Goal: Check status: Check status

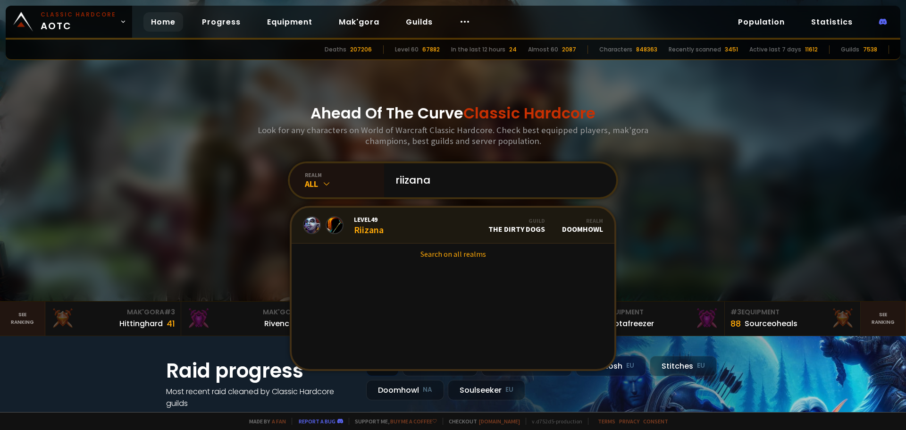
type input "riizana"
click at [445, 223] on link "Level 49 Riizana Guild The Dirty Dogs Realm Doomhowl" at bounding box center [452, 226] width 323 height 36
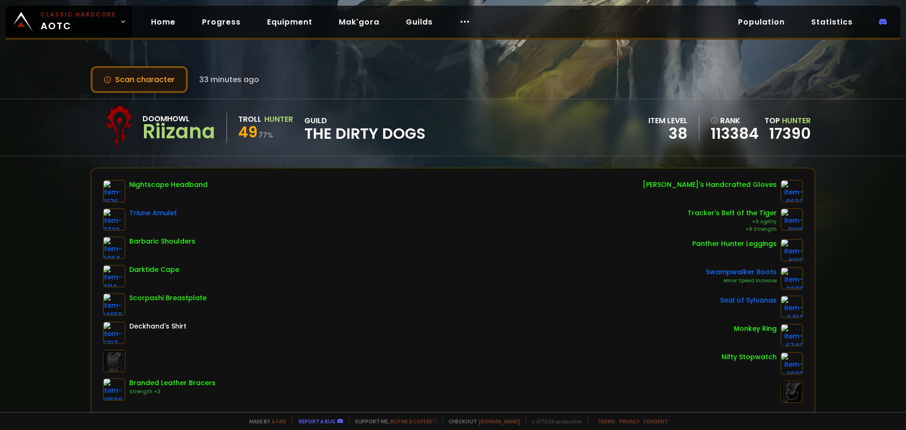
click at [150, 72] on button "Scan character" at bounding box center [139, 79] width 97 height 27
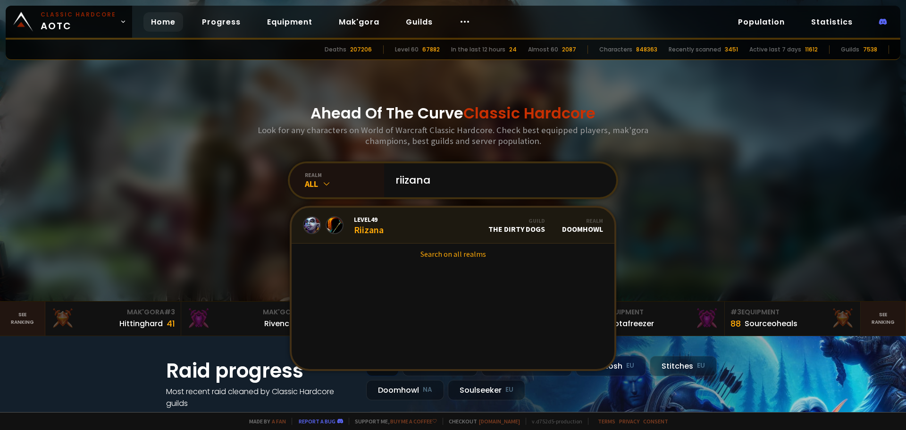
type input "riizana"
click at [459, 226] on link "Level 49 Riizana Guild The Dirty Dogs Realm Doomhowl" at bounding box center [452, 226] width 323 height 36
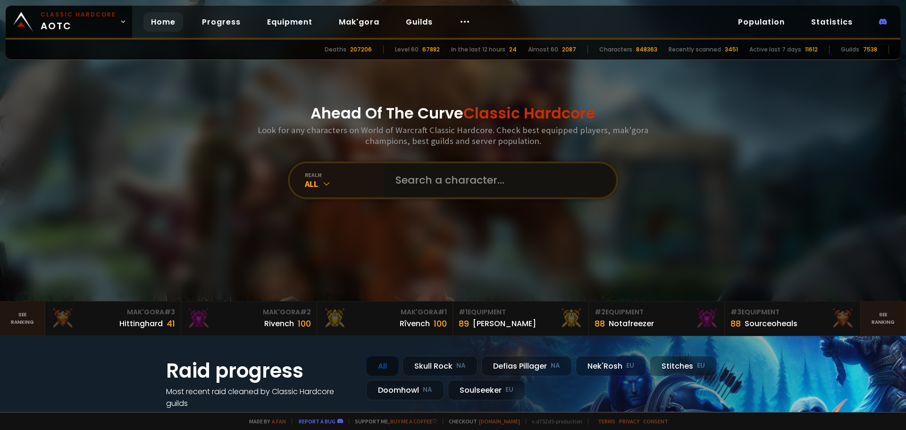
click at [438, 188] on input "text" at bounding box center [497, 180] width 215 height 34
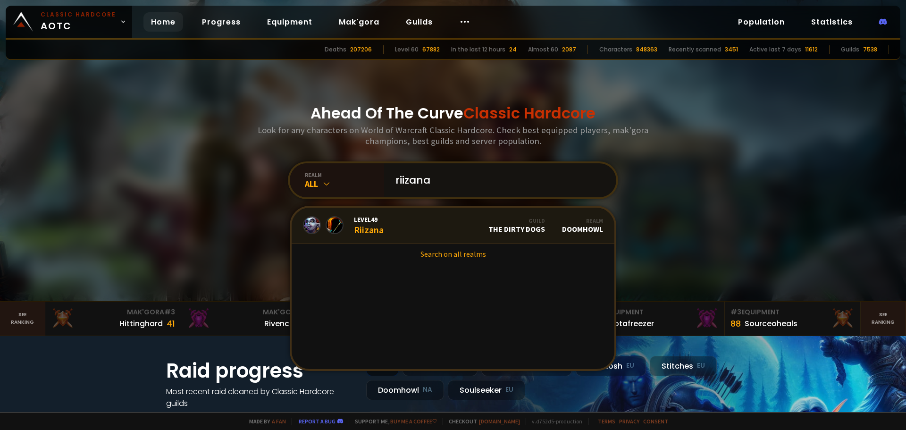
type input "riizana"
click at [404, 220] on link "Level 49 Riizana Guild The Dirty Dogs Realm Doomhowl" at bounding box center [452, 226] width 323 height 36
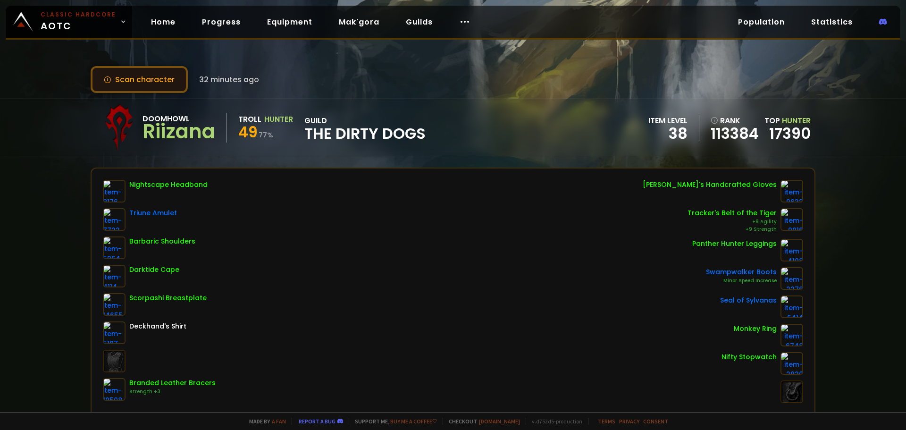
click at [151, 85] on button "Scan character" at bounding box center [139, 79] width 97 height 27
click at [155, 87] on button "Scan character" at bounding box center [139, 79] width 97 height 27
click at [158, 93] on div "Scan character 32 minutes ago Doomhowl Riizana Troll Hunter 49 77 % guild The D…" at bounding box center [453, 206] width 906 height 412
click at [158, 86] on button "Scan character" at bounding box center [139, 79] width 97 height 27
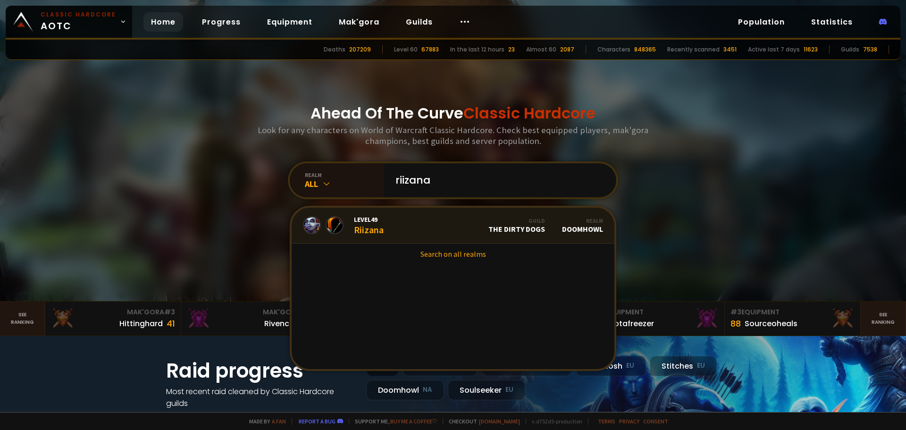
type input "riizana"
click at [401, 223] on link "Level 49 Riizana Guild The Dirty Dogs Realm Doomhowl" at bounding box center [452, 226] width 323 height 36
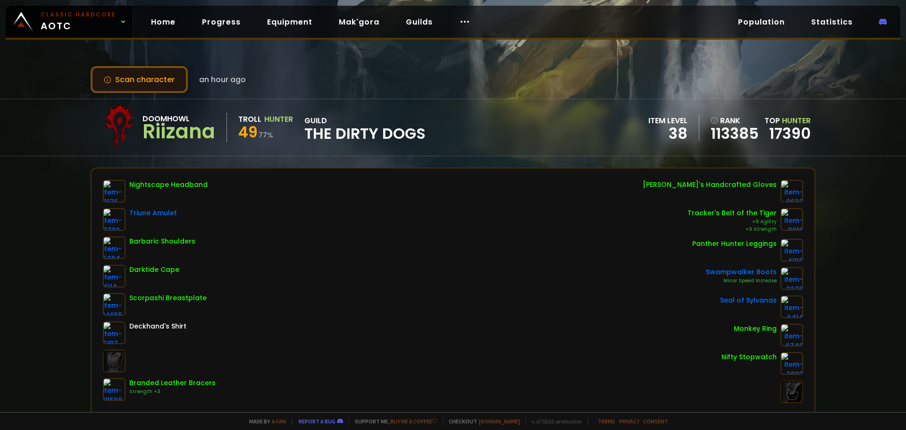
click at [166, 82] on button "Scan character" at bounding box center [139, 79] width 97 height 27
